Goal: Task Accomplishment & Management: Manage account settings

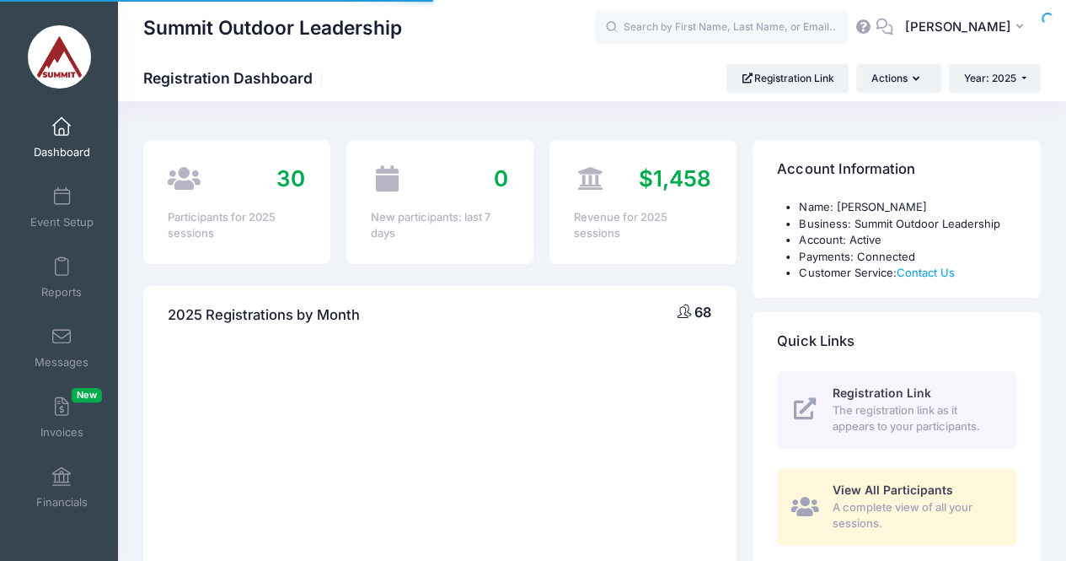
select select
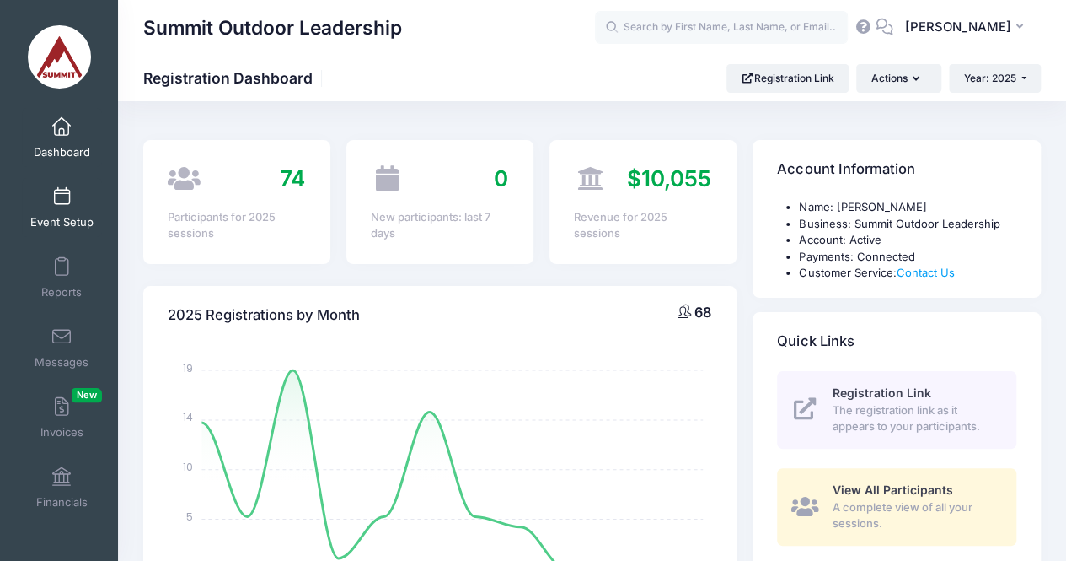
click at [62, 197] on span at bounding box center [62, 197] width 0 height 19
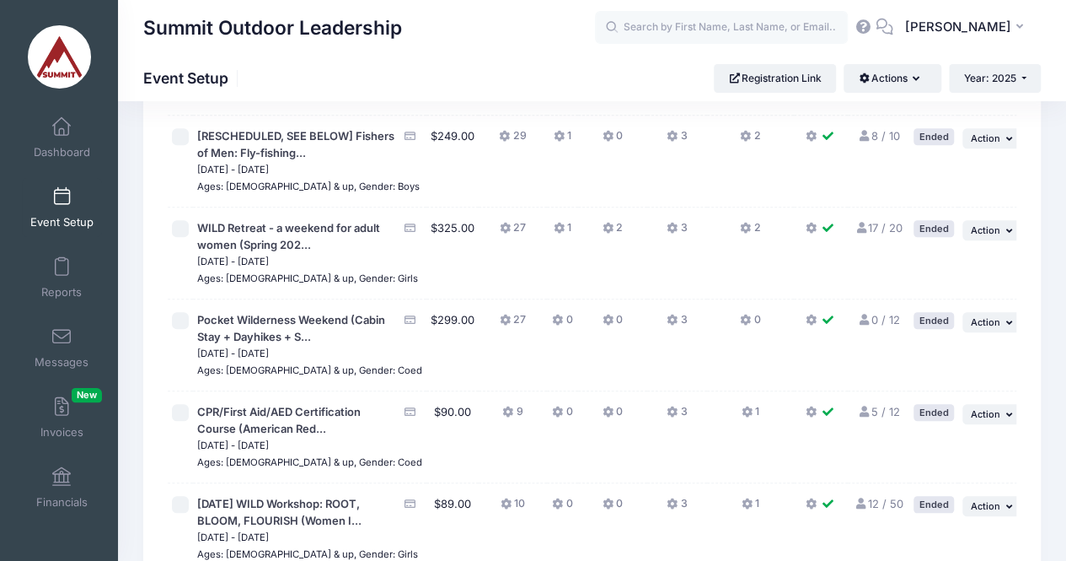
scroll to position [678, 0]
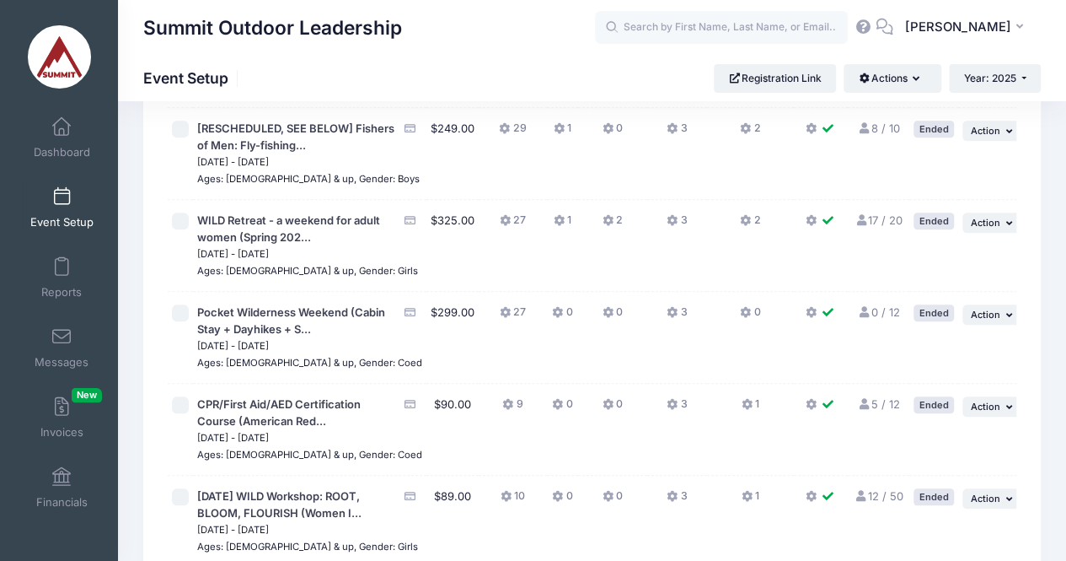
click at [183, 321] on input "checkbox" at bounding box center [180, 312] width 17 height 17
checkbox input "true"
click at [995, 325] on button "... Action" at bounding box center [992, 314] width 59 height 20
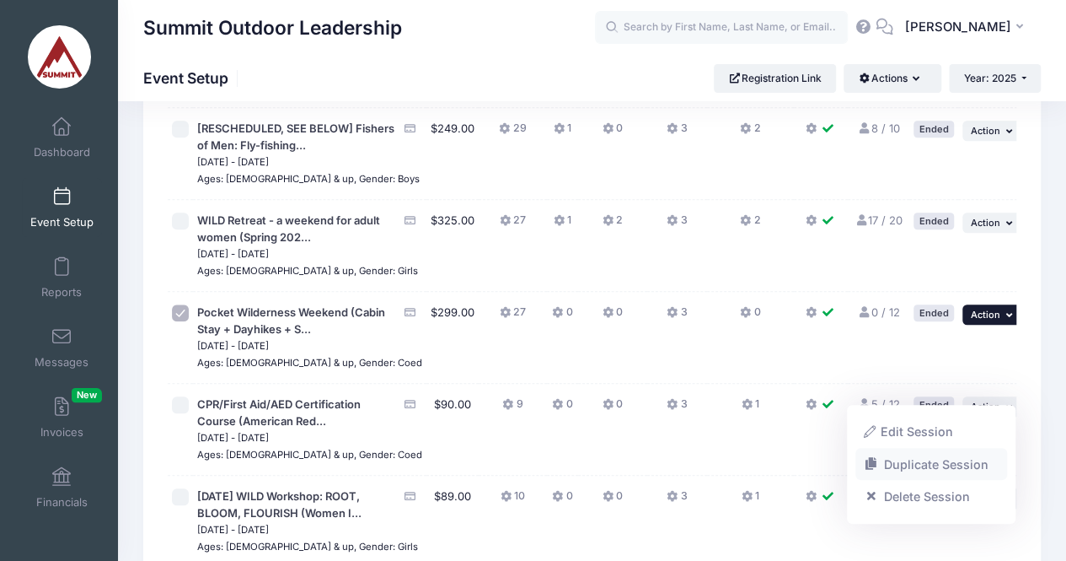
click at [898, 465] on link "Duplicate Session" at bounding box center [932, 464] width 153 height 32
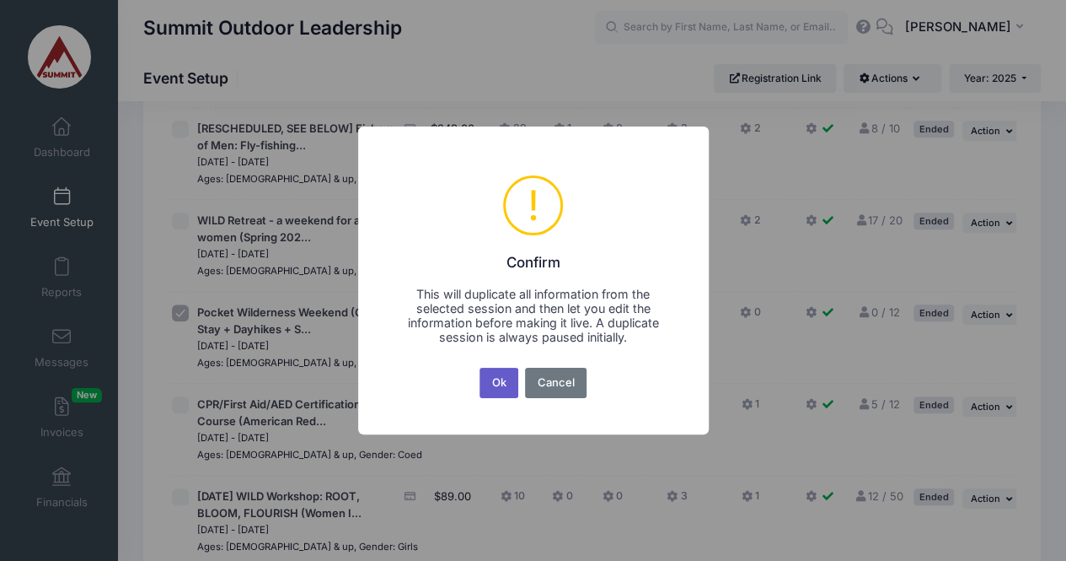
click at [496, 380] on button "Ok" at bounding box center [499, 382] width 39 height 30
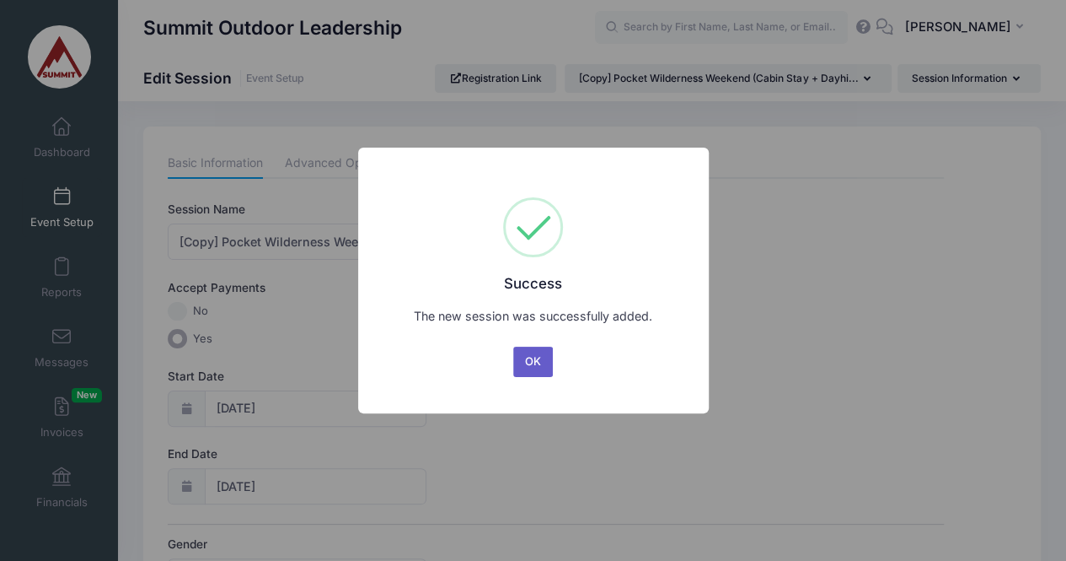
click at [523, 367] on button "OK" at bounding box center [533, 361] width 40 height 30
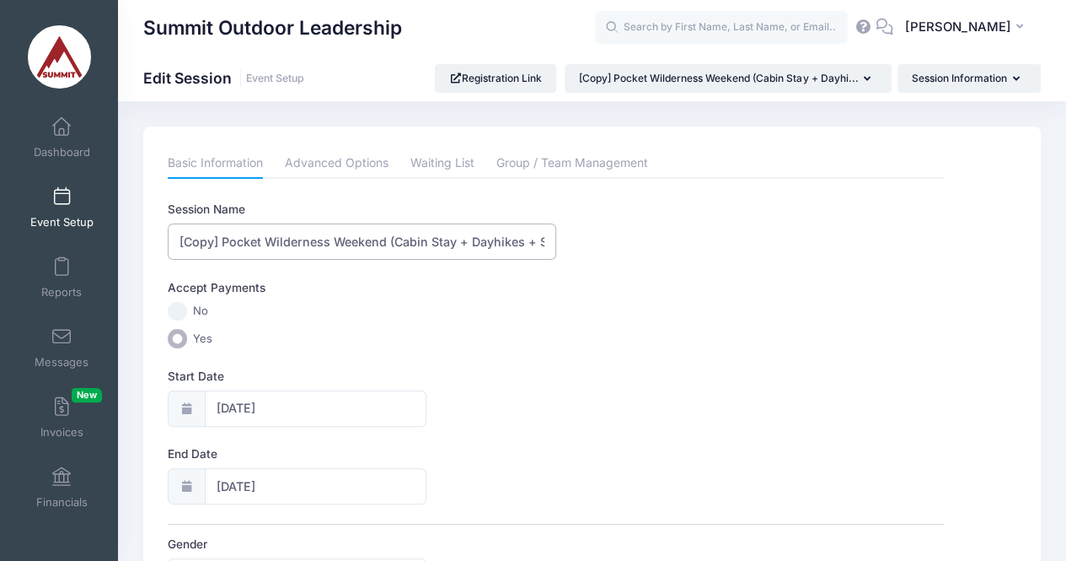
click at [223, 249] on input "[Copy] Pocket Wilderness Weekend (Cabin Stay + Dayhikes + Spiritual Development)" at bounding box center [362, 241] width 389 height 36
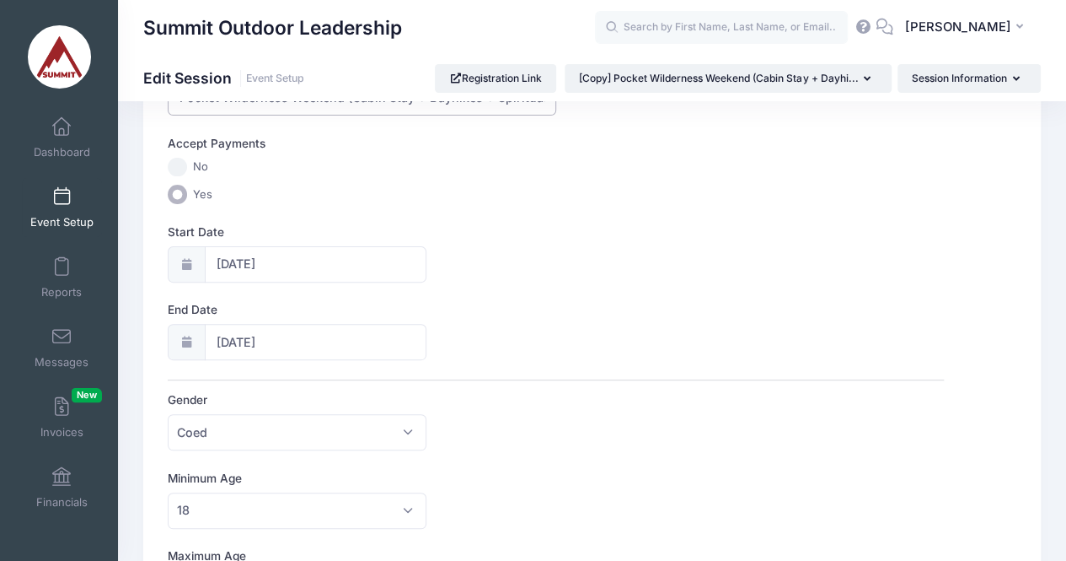
scroll to position [153, 0]
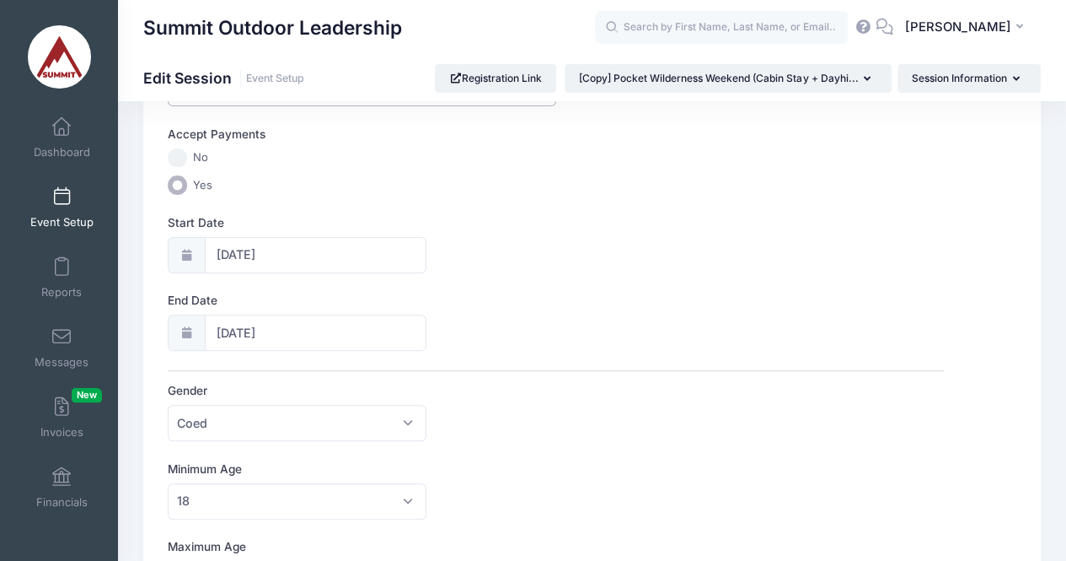
type input "Pocket Wilderness Weekend (Cabin Stay + Dayhikes + Spiritual Development)"
click at [261, 262] on input "05/02/2025" at bounding box center [316, 255] width 223 height 36
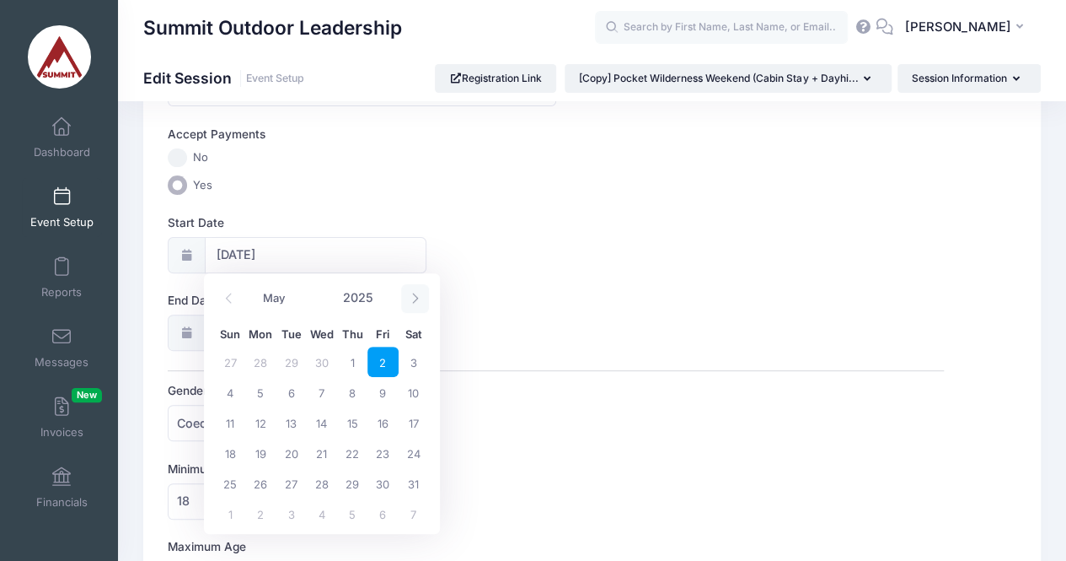
click at [411, 299] on icon at bounding box center [415, 297] width 11 height 11
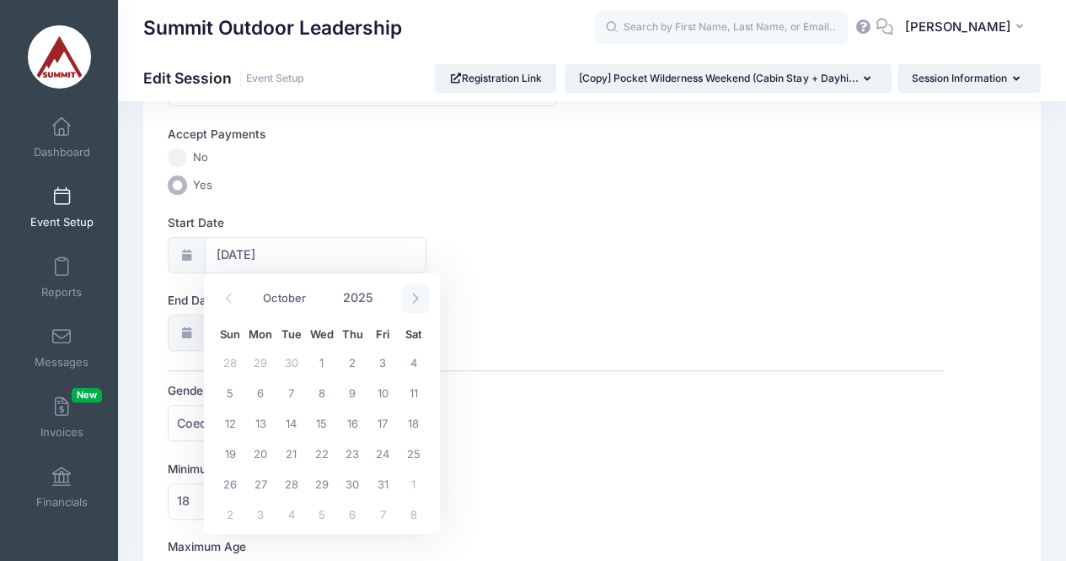
click at [411, 299] on icon at bounding box center [415, 297] width 11 height 11
select select "11"
click at [411, 299] on icon at bounding box center [415, 297] width 11 height 11
type input "2026"
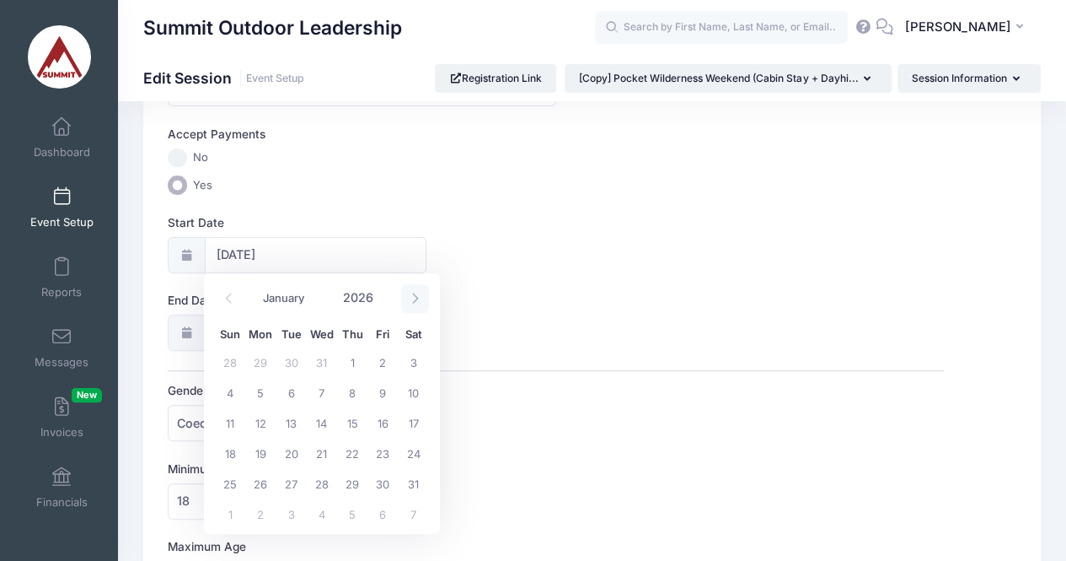
click at [411, 299] on icon at bounding box center [415, 297] width 11 height 11
select select "4"
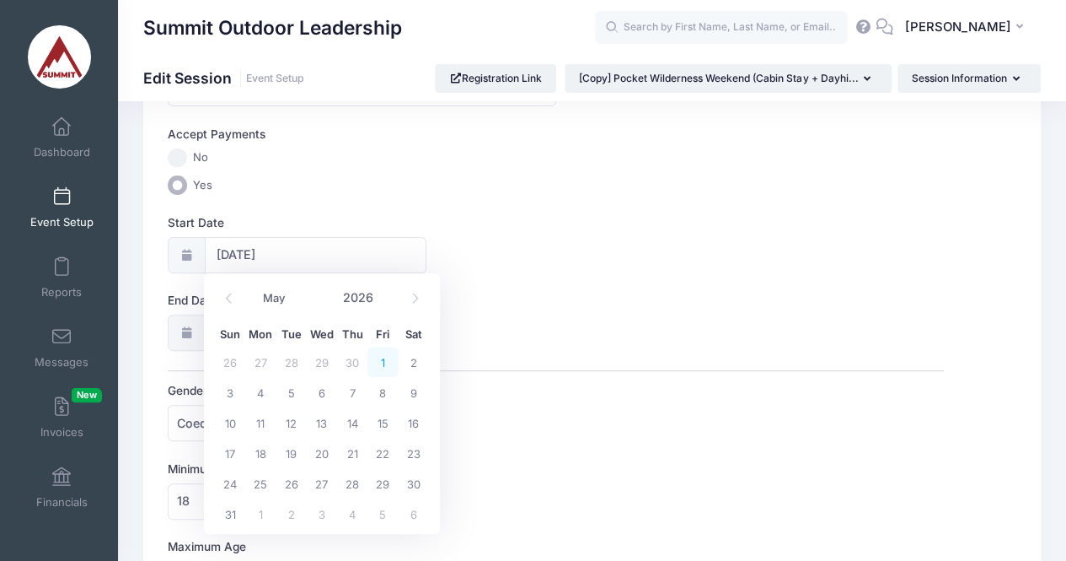
click at [381, 360] on span "1" at bounding box center [382, 361] width 30 height 30
type input "05/01/2026"
type input "05/02/2026"
type input "2026"
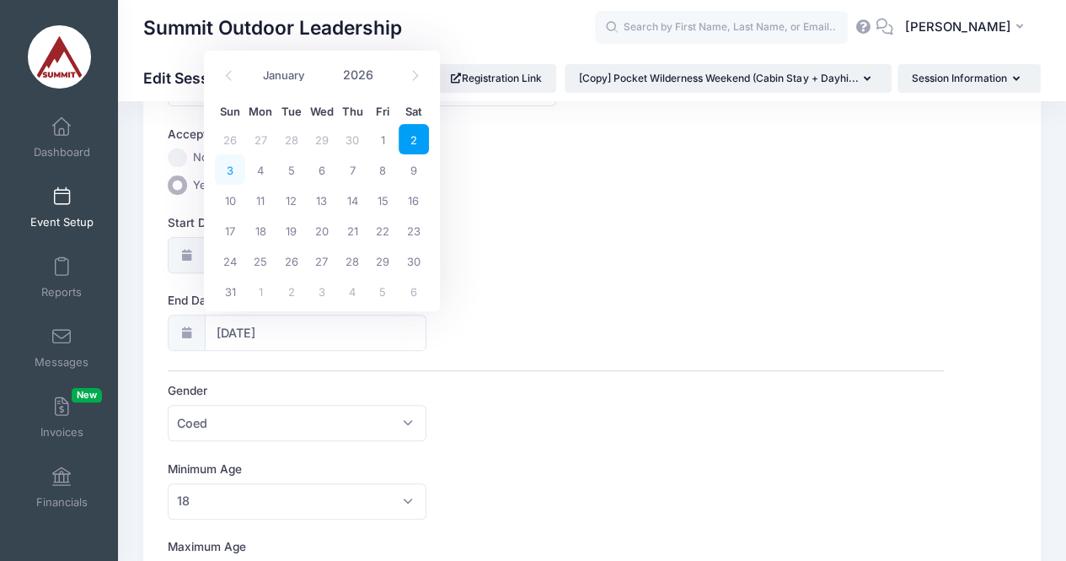
click at [231, 169] on span "3" at bounding box center [230, 169] width 30 height 30
type input "05/03/2026"
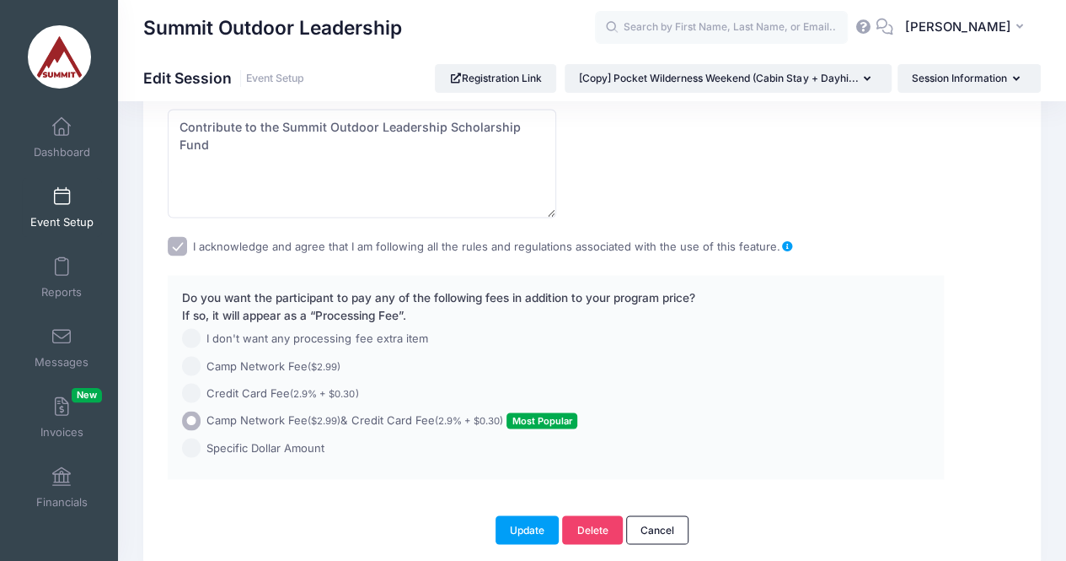
scroll to position [1386, 0]
click at [529, 521] on button "Update" at bounding box center [528, 527] width 64 height 29
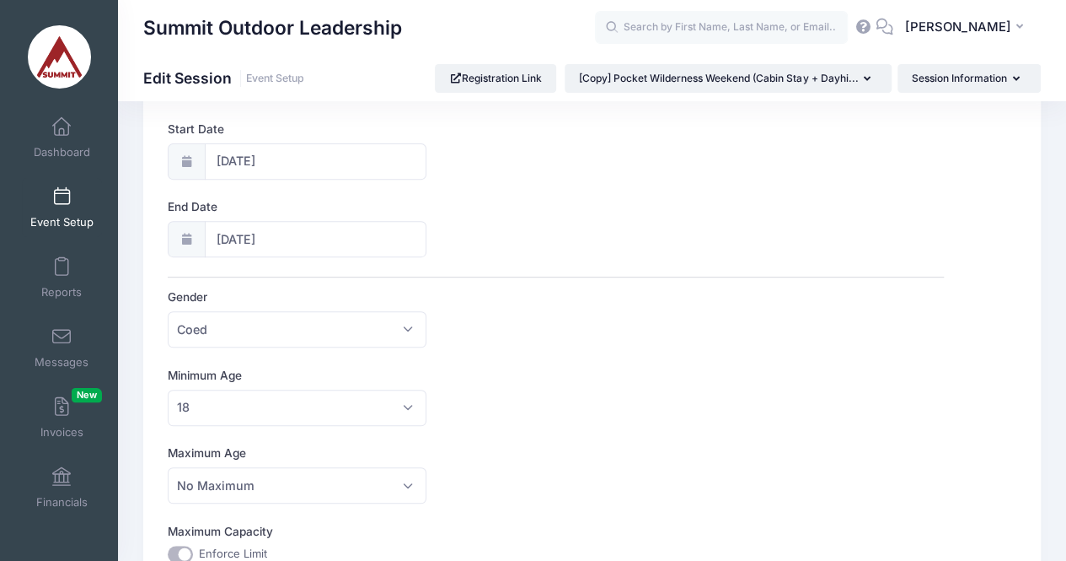
scroll to position [0, 0]
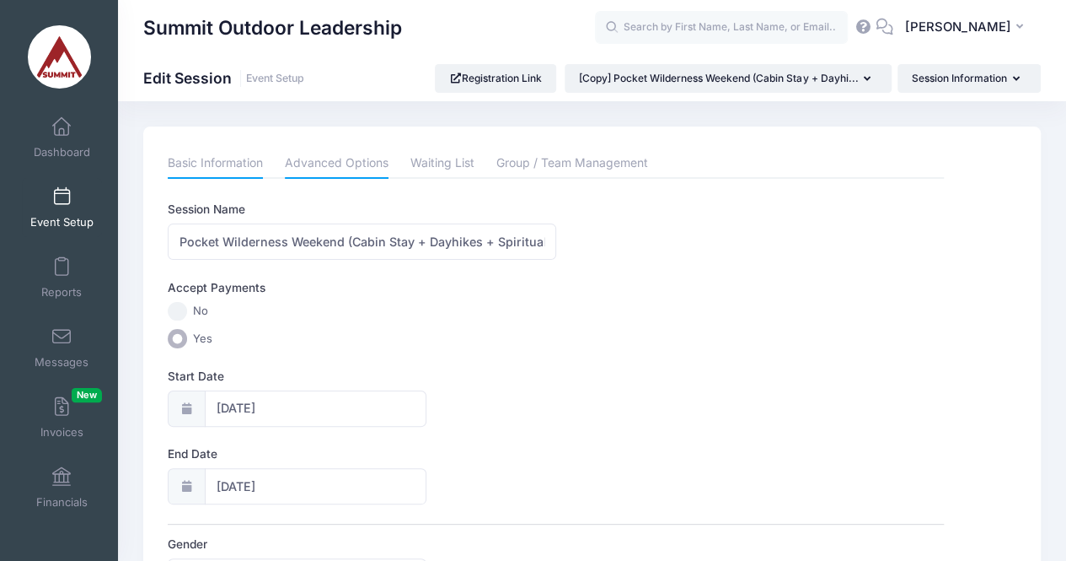
click at [339, 166] on link "Advanced Options" at bounding box center [337, 163] width 104 height 30
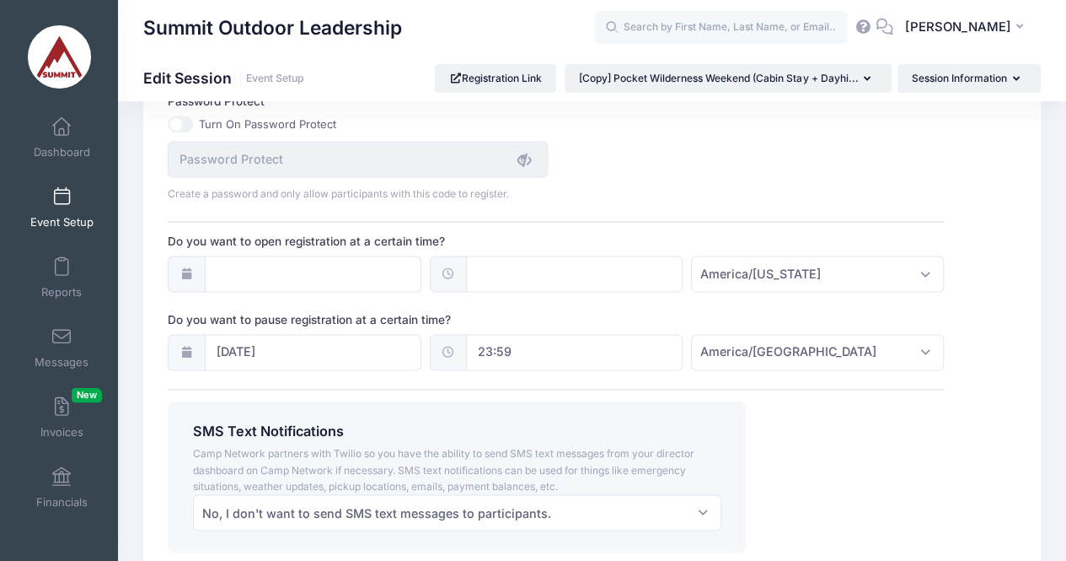
scroll to position [1215, 0]
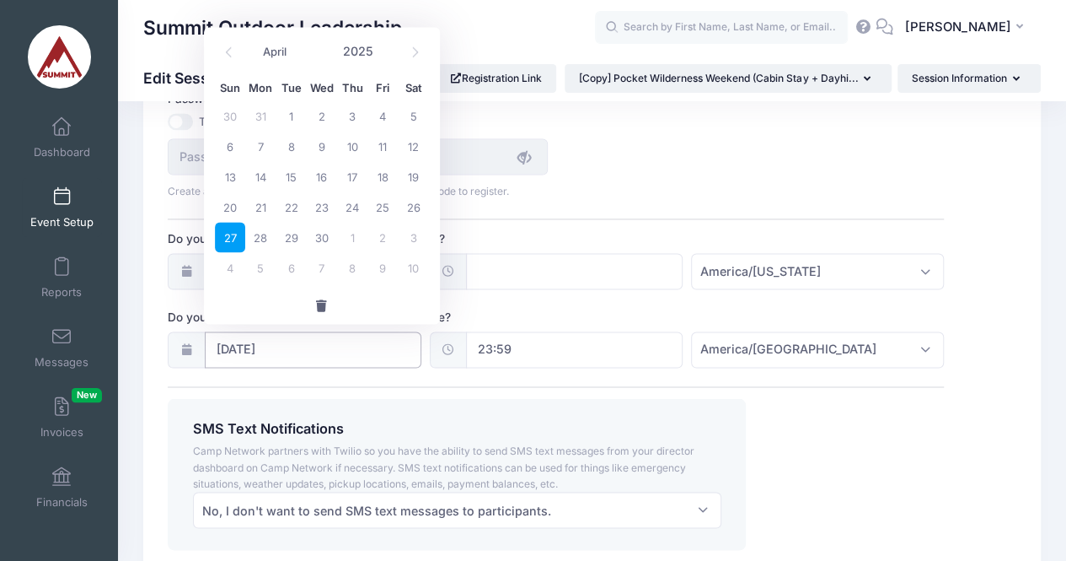
click at [366, 342] on input "04/27/2025" at bounding box center [313, 349] width 217 height 36
click at [330, 303] on button "button" at bounding box center [322, 305] width 236 height 36
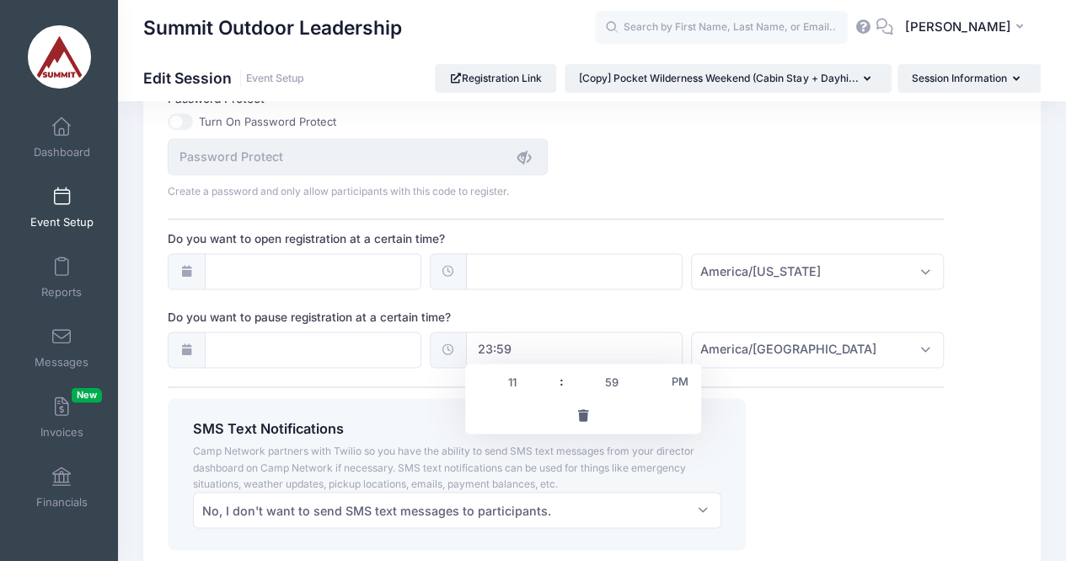
click at [506, 336] on input "23:59" at bounding box center [574, 349] width 217 height 36
click at [577, 406] on button "button" at bounding box center [583, 415] width 236 height 36
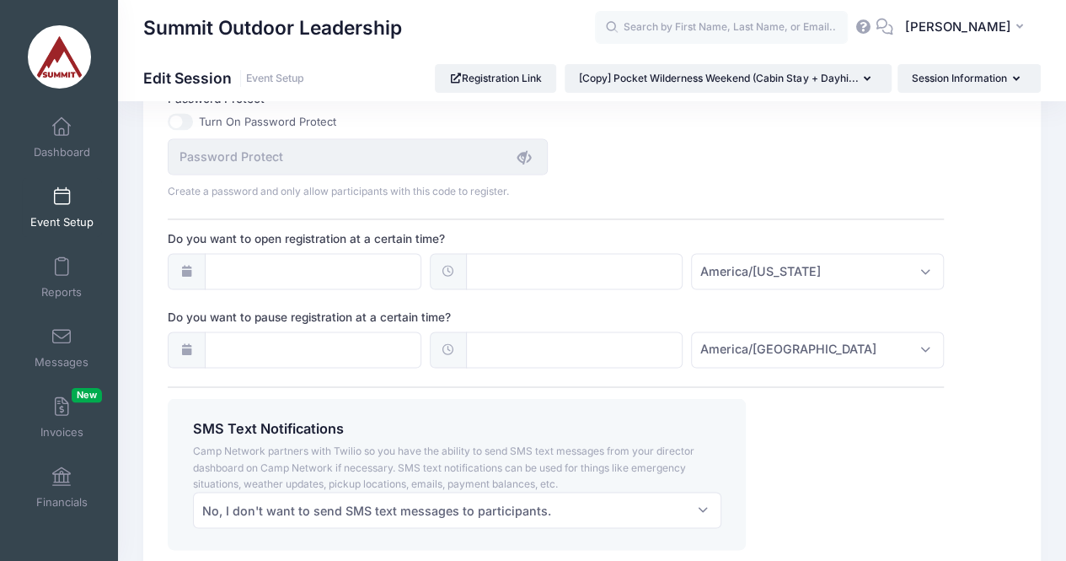
scroll to position [1328, 0]
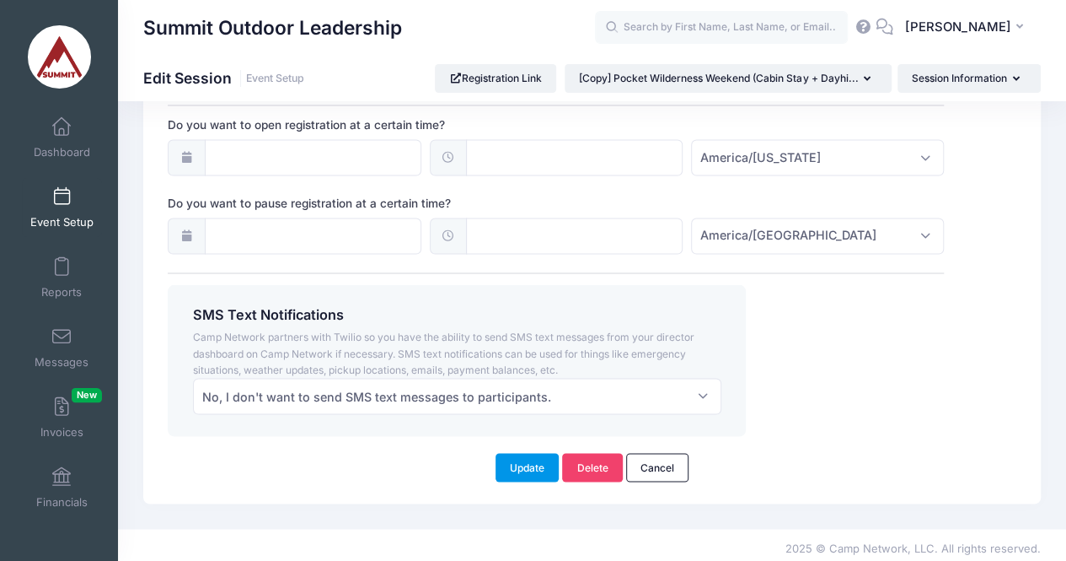
click at [521, 461] on button "Update" at bounding box center [528, 467] width 64 height 29
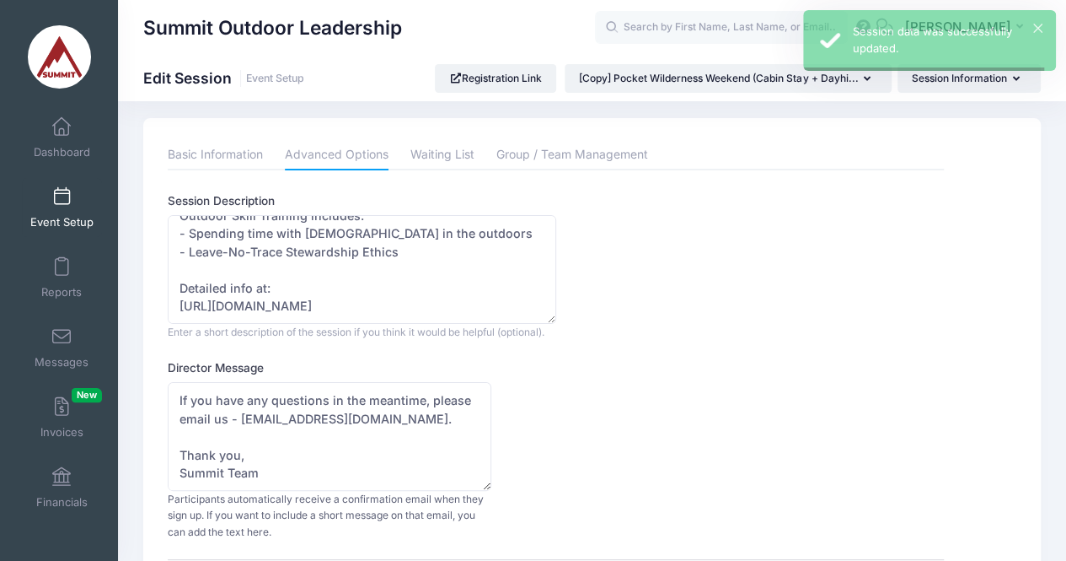
scroll to position [0, 0]
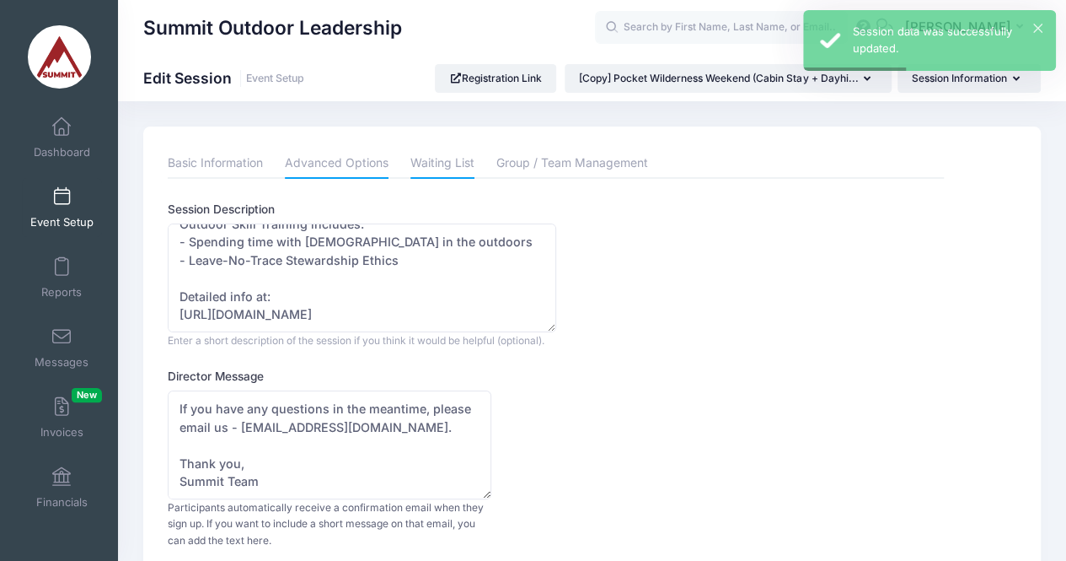
click at [464, 173] on link "Waiting List" at bounding box center [442, 163] width 64 height 30
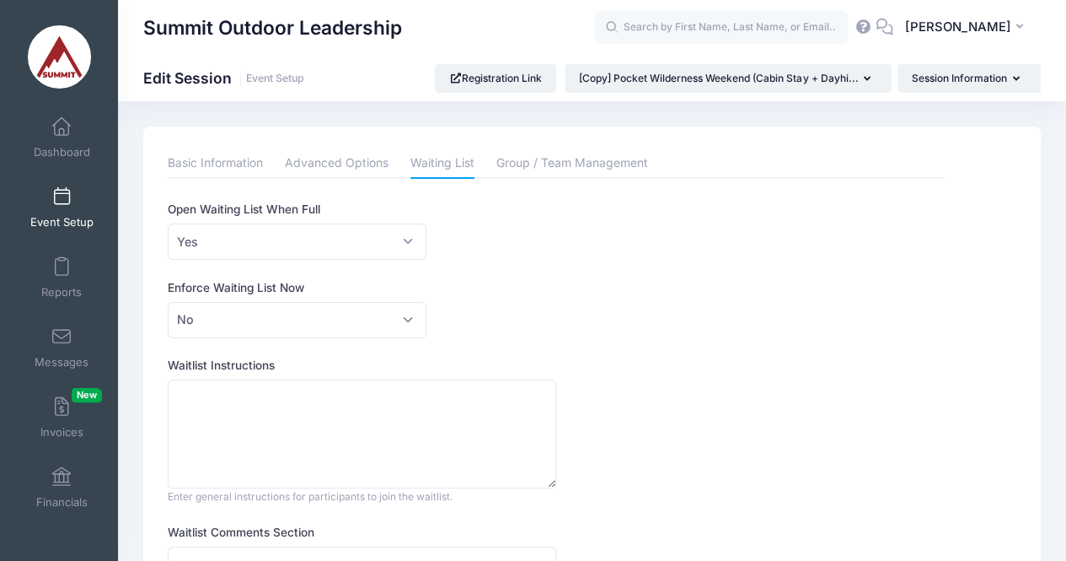
click at [62, 197] on span at bounding box center [62, 197] width 0 height 19
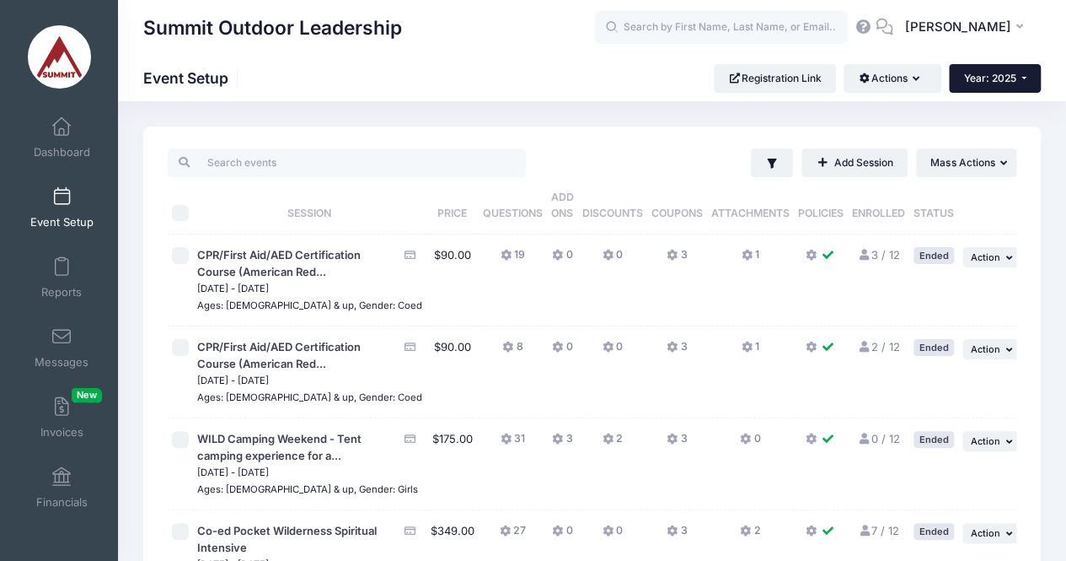
click at [986, 92] on button "Year: 2025" at bounding box center [995, 78] width 92 height 29
click at [995, 109] on link "Year: 2026" at bounding box center [1004, 110] width 110 height 22
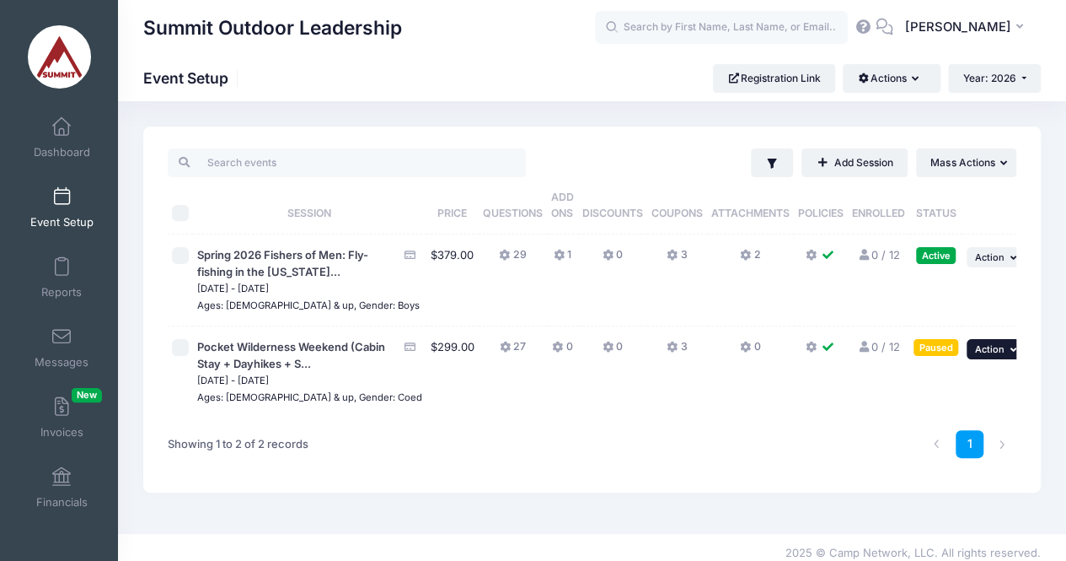
click at [982, 345] on span "Action" at bounding box center [990, 349] width 30 height 12
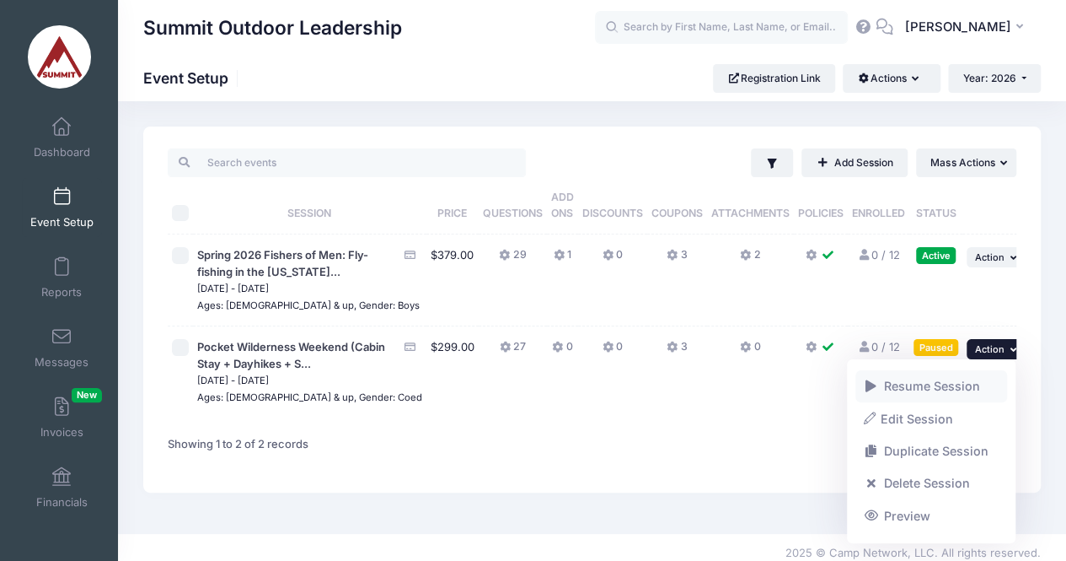
click at [932, 383] on link "Resume Session" at bounding box center [932, 386] width 153 height 32
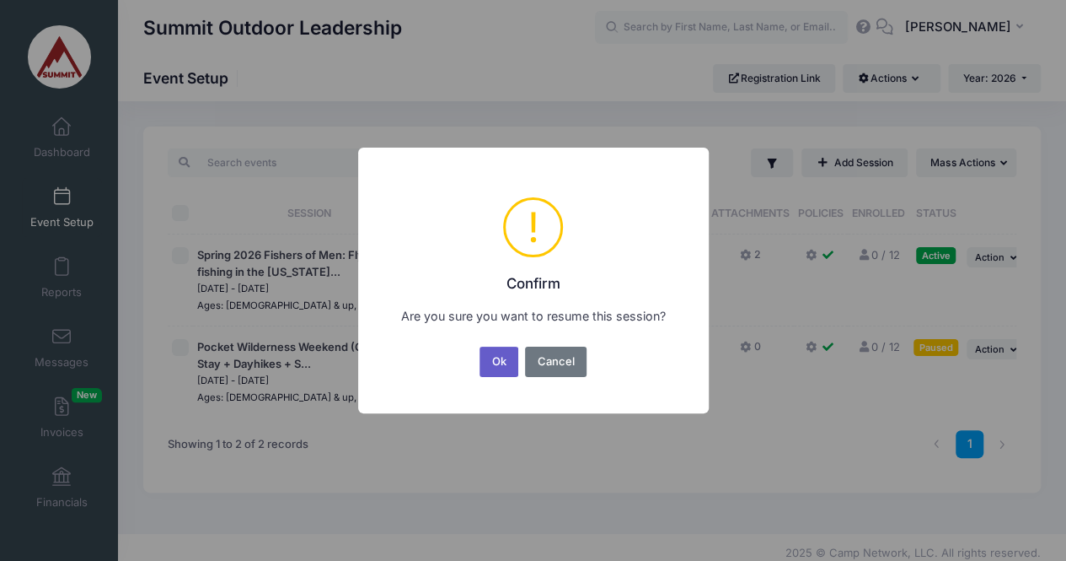
click at [492, 363] on button "Ok" at bounding box center [499, 361] width 39 height 30
